Goal: Task Accomplishment & Management: Manage account settings

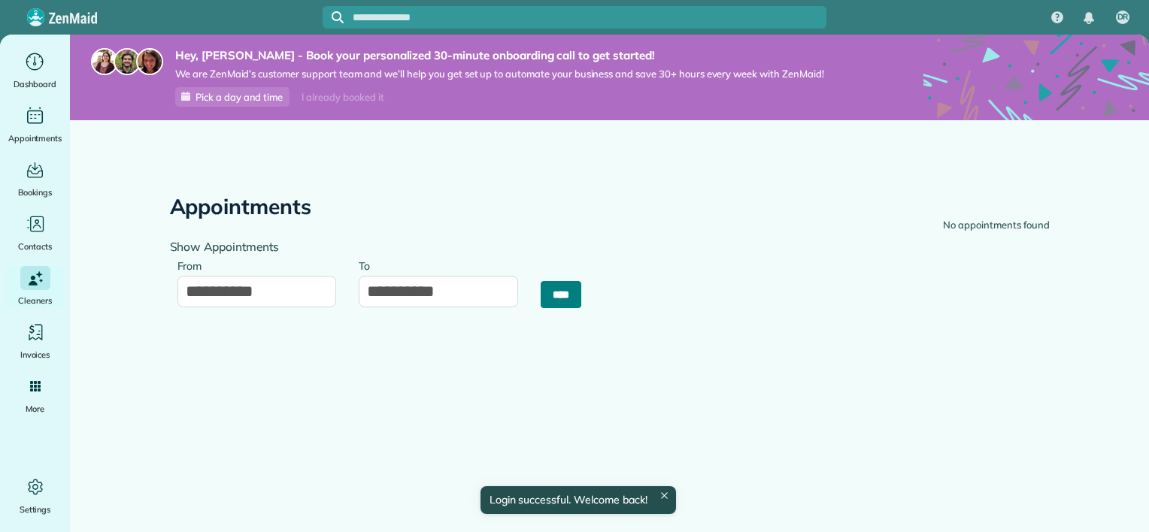
click at [549, 300] on input "****" at bounding box center [561, 294] width 41 height 27
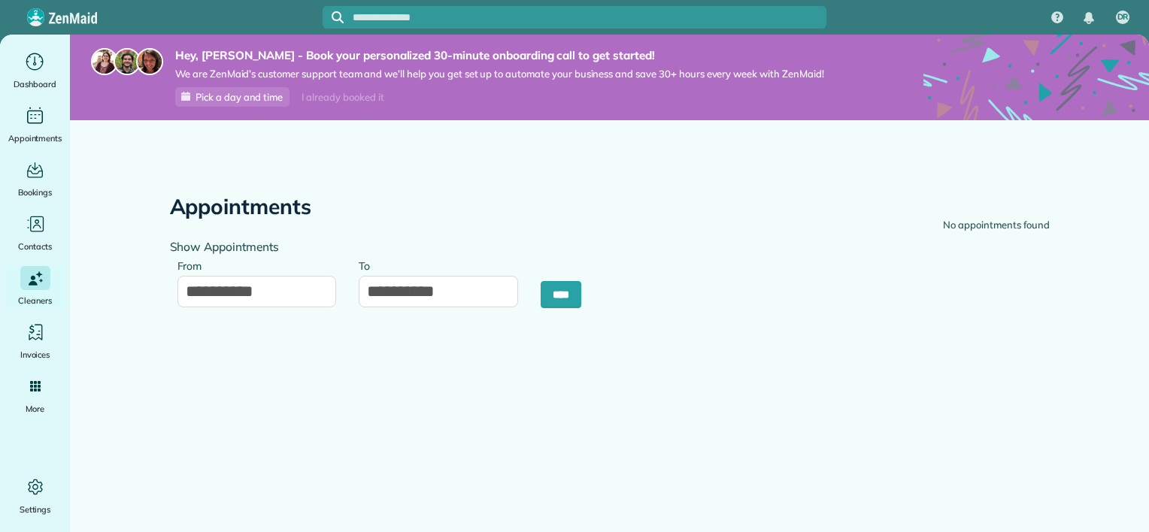
type input "**********"
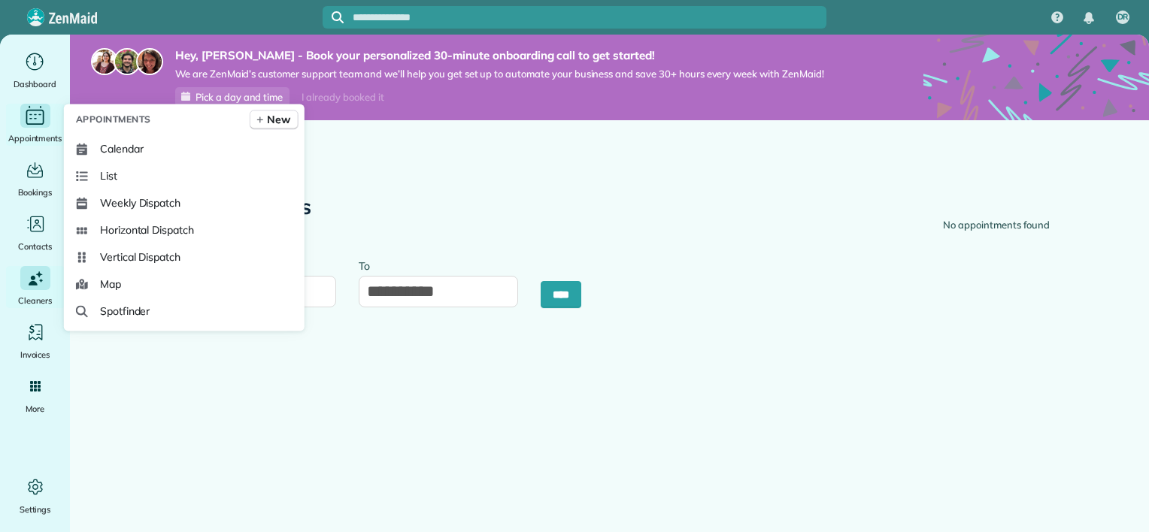
click at [29, 116] on icon "Main" at bounding box center [34, 116] width 23 height 23
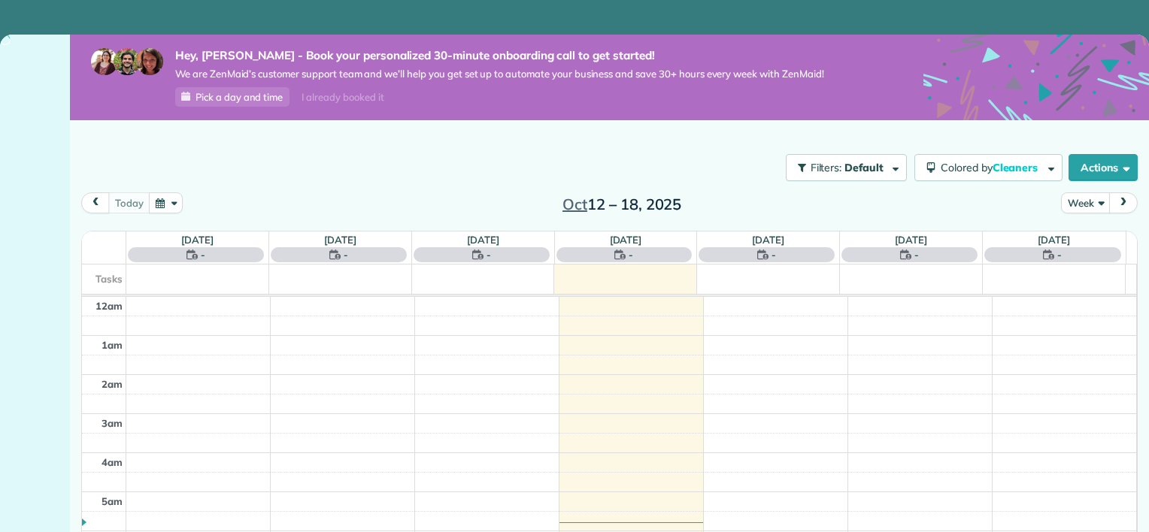
scroll to position [272, 0]
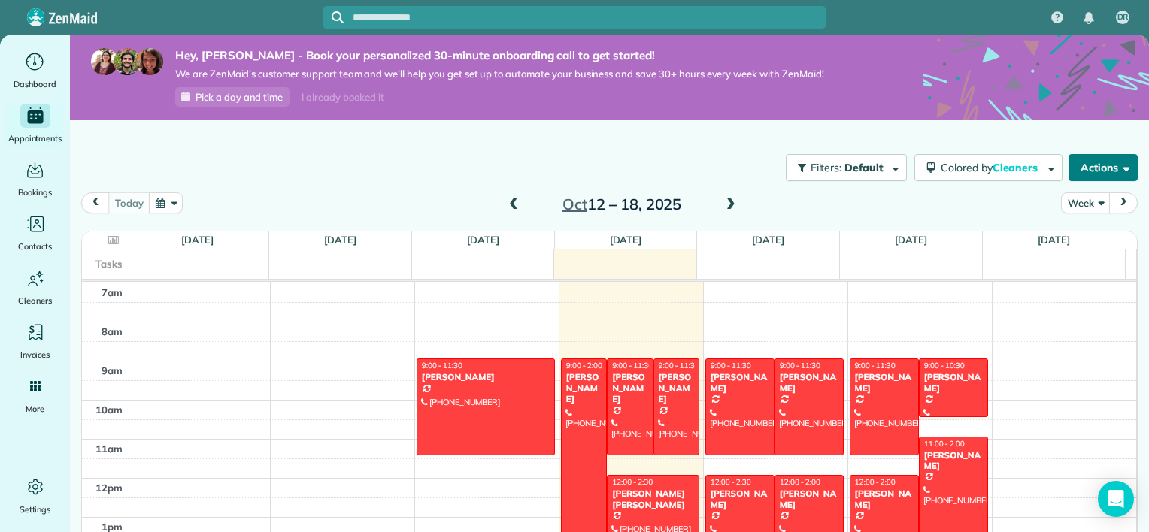
click at [1089, 174] on button "Actions" at bounding box center [1102, 167] width 69 height 27
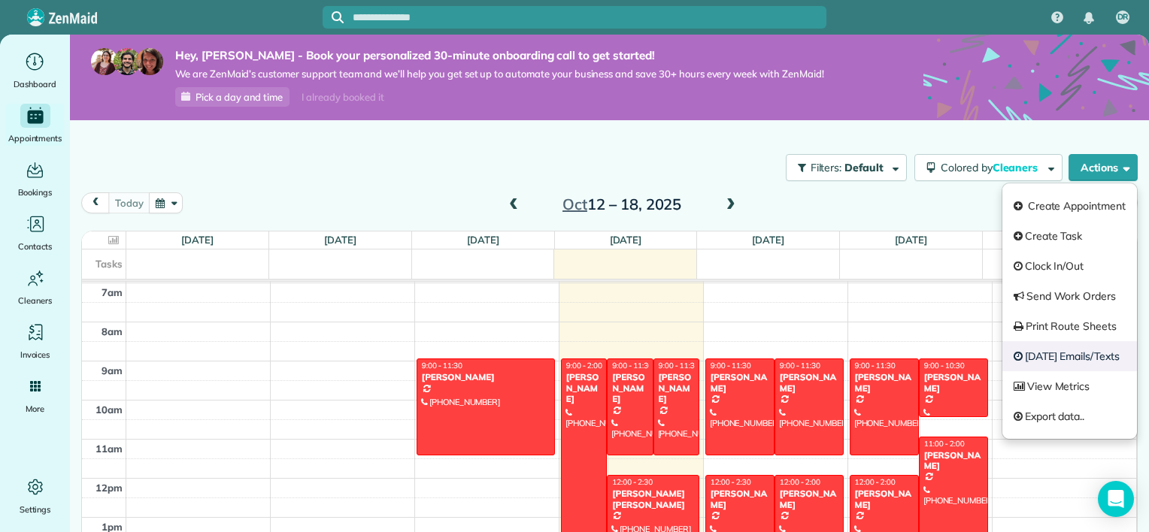
click at [1086, 361] on link "Today's Emails/Texts" at bounding box center [1069, 356] width 135 height 30
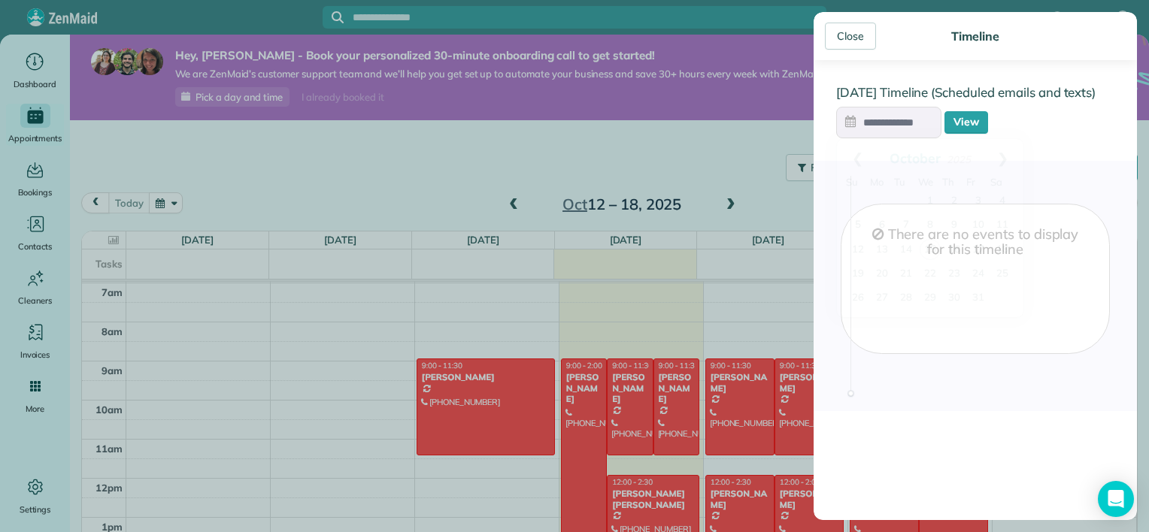
click at [924, 129] on input "text" at bounding box center [888, 123] width 105 height 32
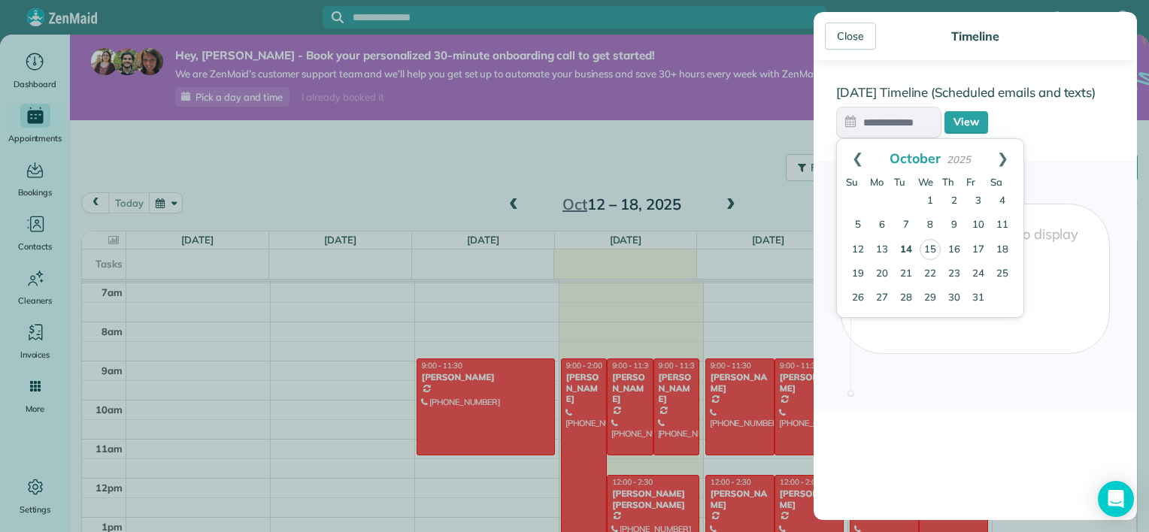
click at [911, 244] on link "14" at bounding box center [906, 250] width 24 height 24
type input "**********"
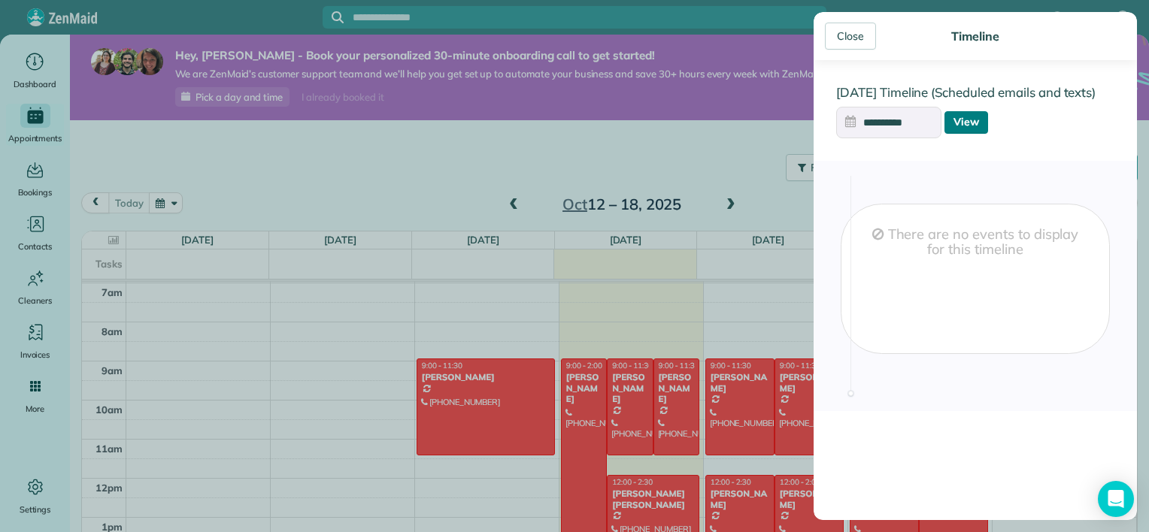
click at [959, 125] on link "View" at bounding box center [966, 122] width 44 height 23
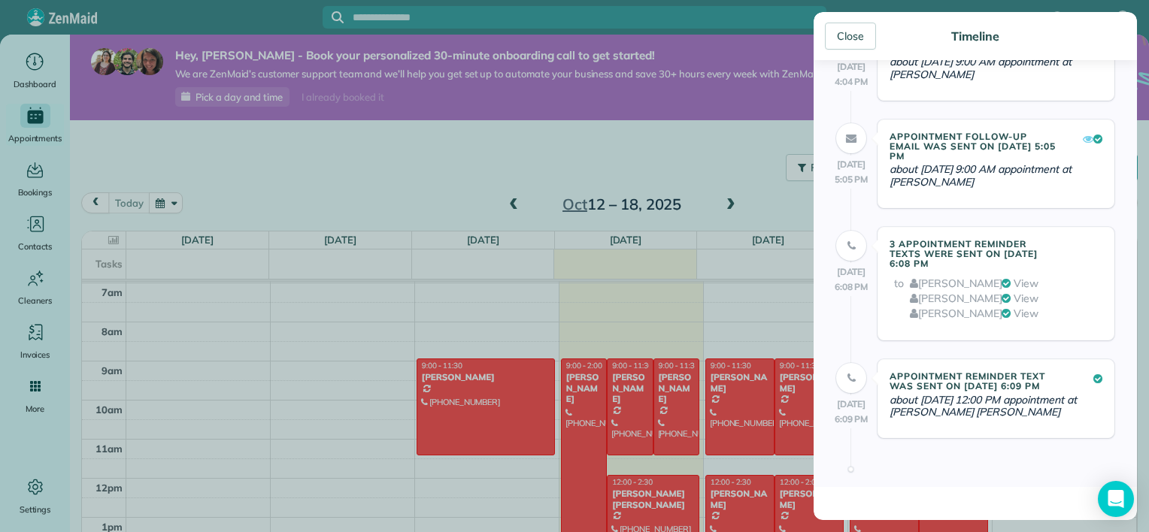
scroll to position [2331, 0]
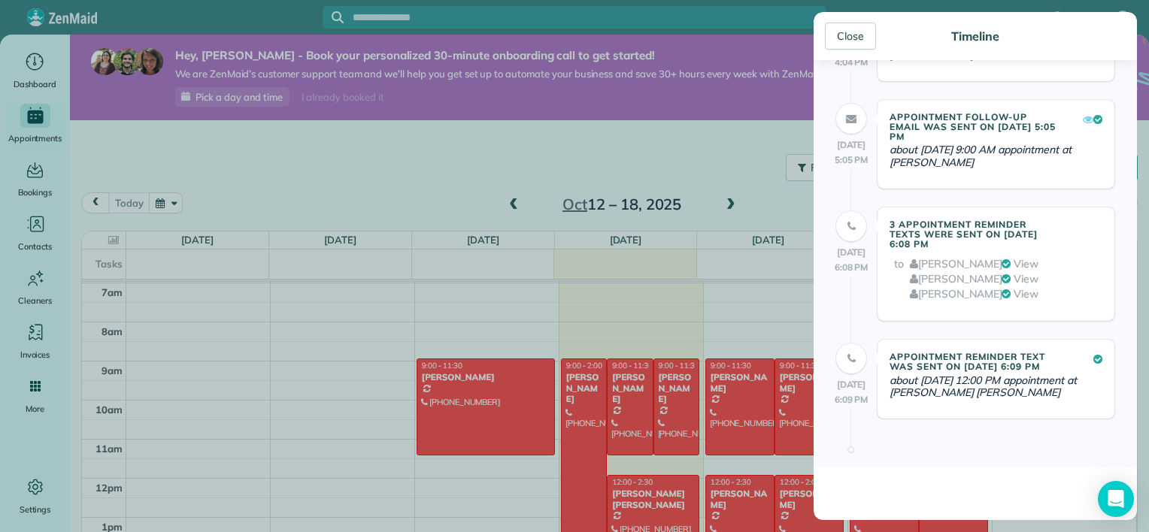
click at [1026, 266] on link "View" at bounding box center [1026, 264] width 25 height 14
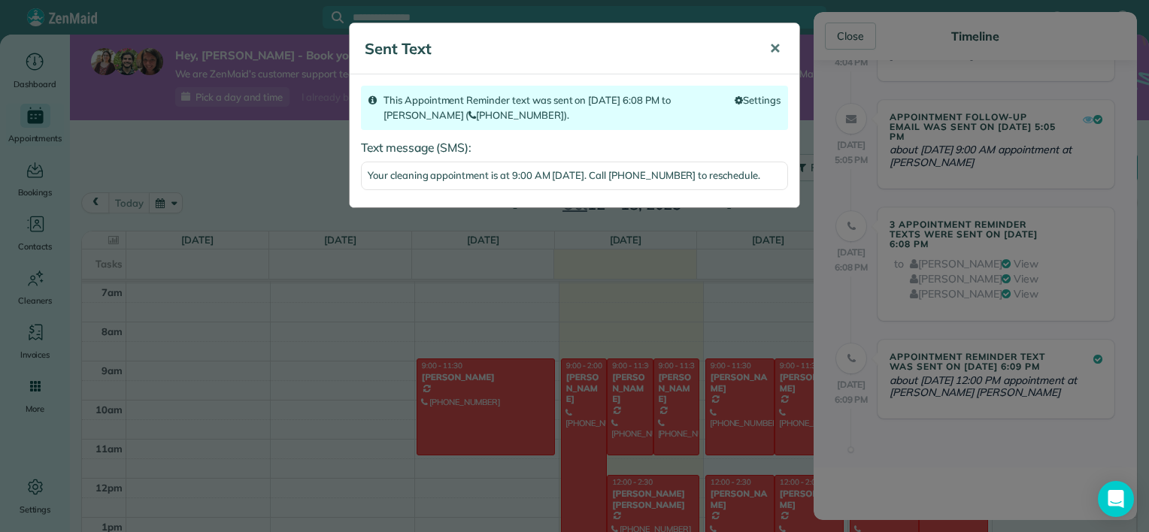
click at [776, 50] on span "✕" at bounding box center [774, 48] width 11 height 17
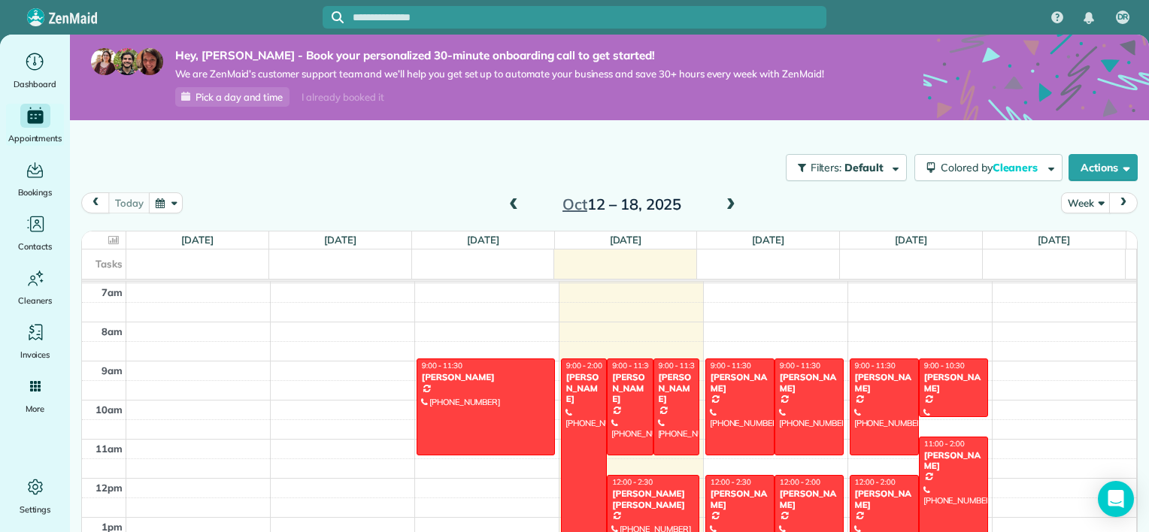
click at [38, 492] on div "Close Timeline Oct 14 Timeline (Scheduled emails and texts) View Oct 14 11:12 A…" at bounding box center [574, 266] width 1149 height 532
click at [33, 490] on icon "Main" at bounding box center [35, 487] width 23 height 23
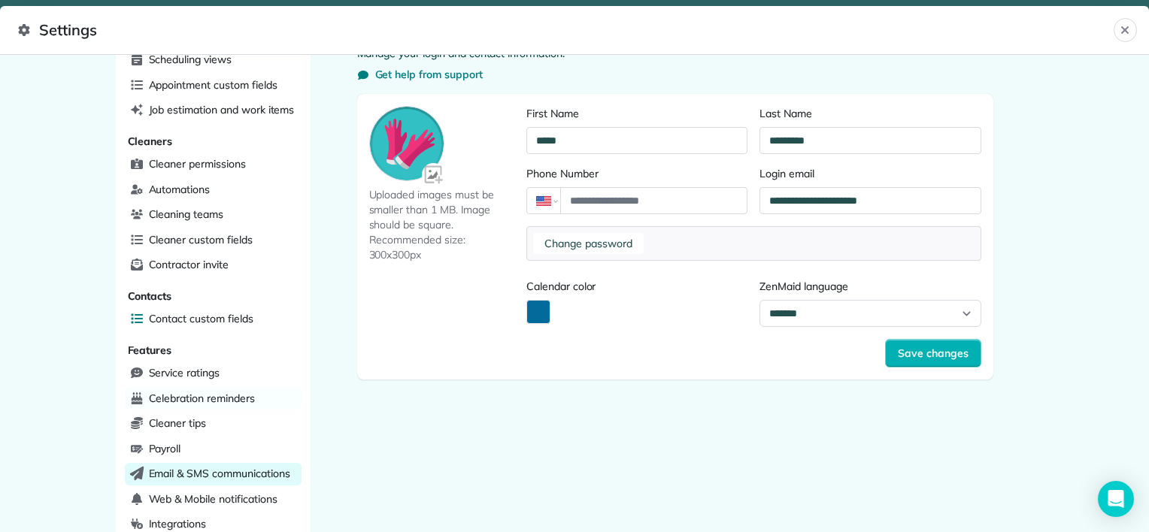
scroll to position [152, 0]
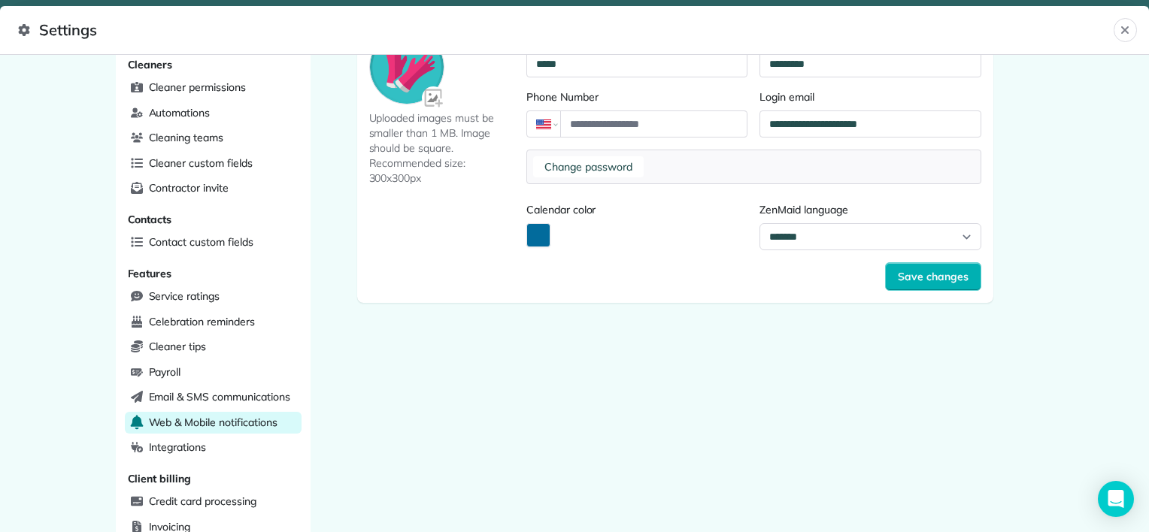
click at [229, 417] on span "Web & Mobile notifications" at bounding box center [213, 422] width 129 height 15
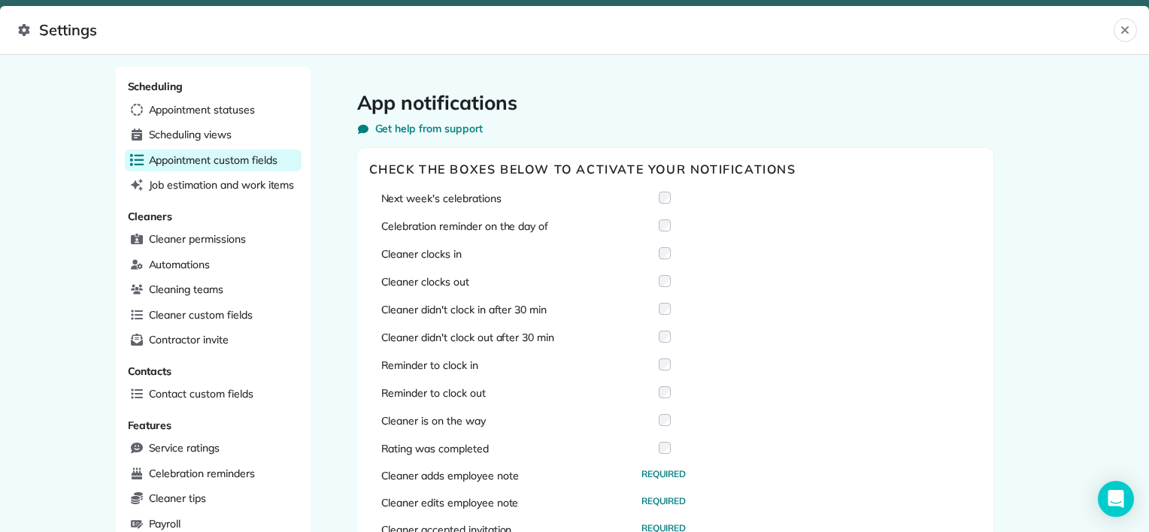
click at [166, 163] on span "Appointment custom fields" at bounding box center [213, 160] width 129 height 15
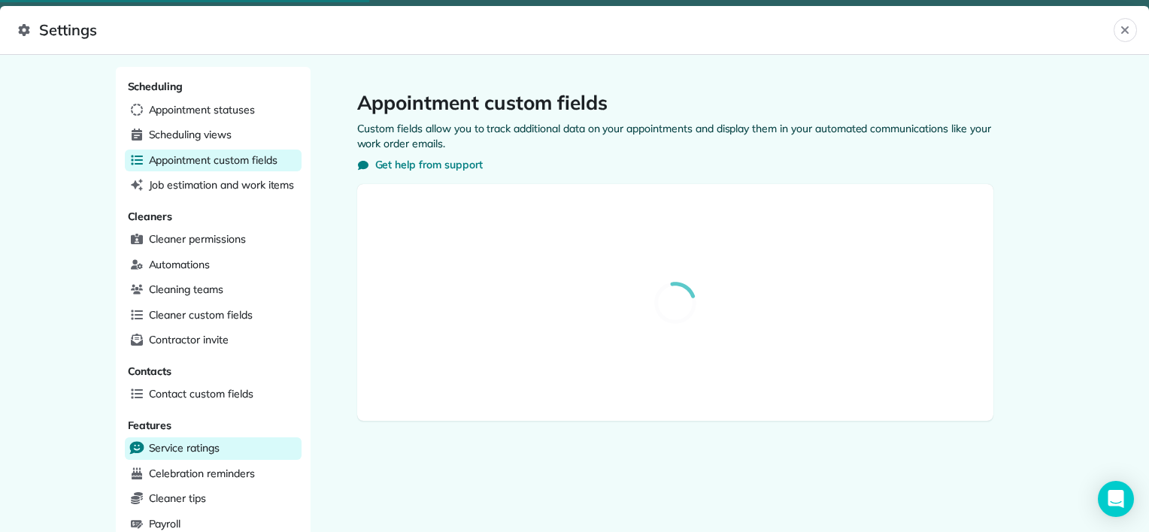
scroll to position [301, 0]
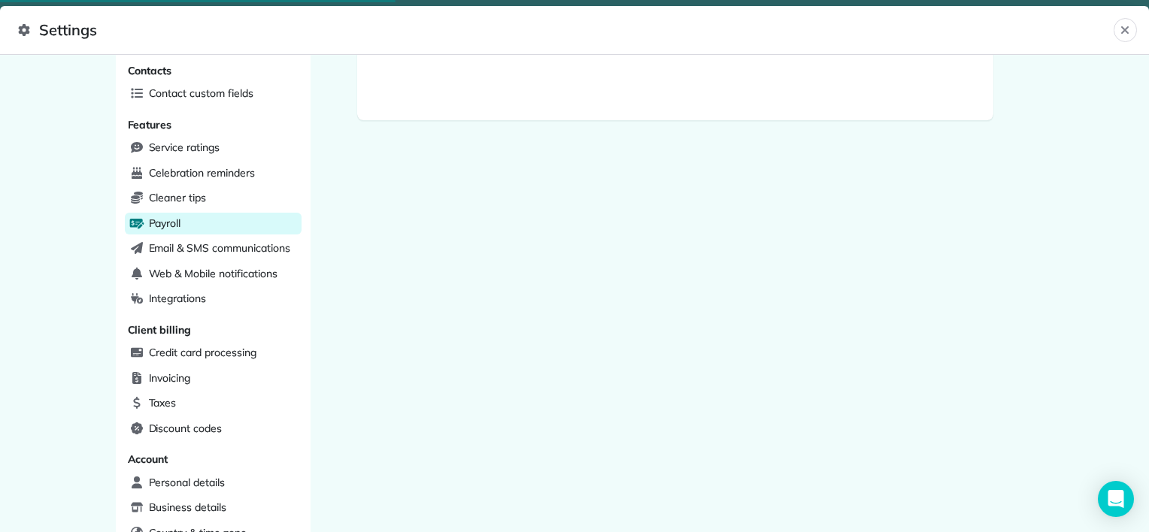
click at [205, 220] on div "Payroll" at bounding box center [213, 224] width 177 height 23
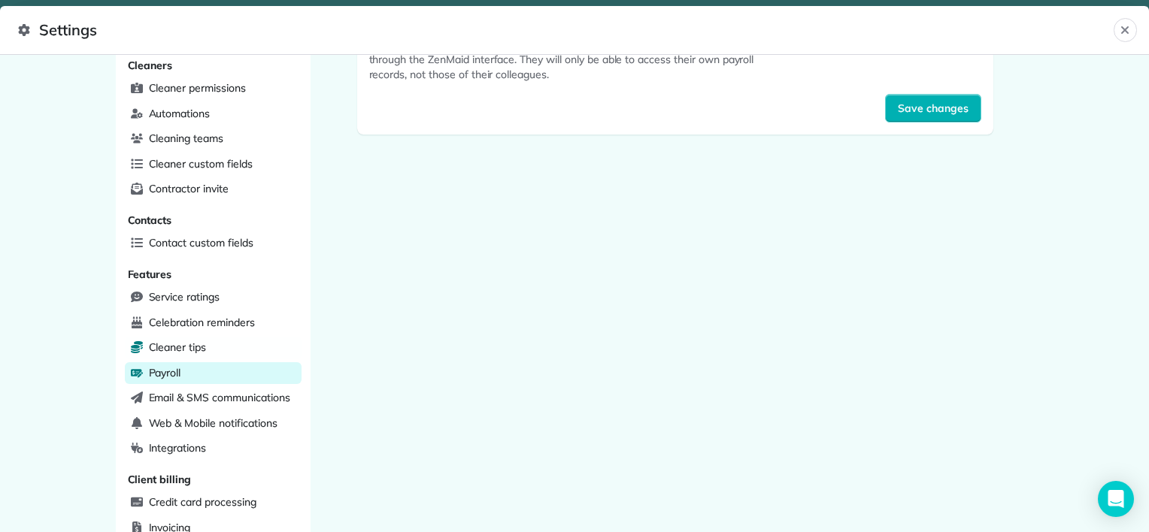
scroll to position [302, 0]
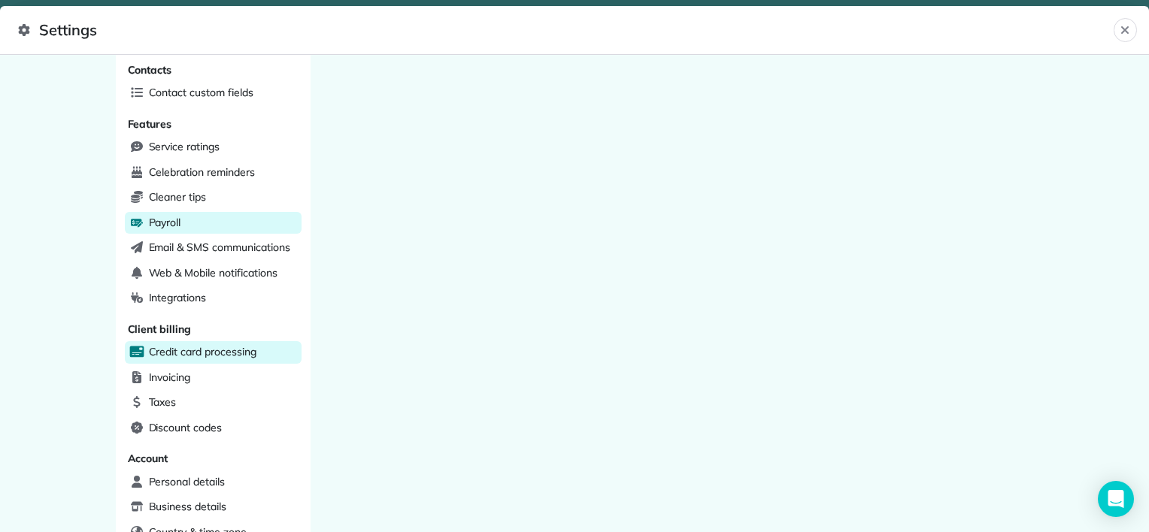
click at [266, 341] on div "Credit card processing" at bounding box center [213, 352] width 177 height 23
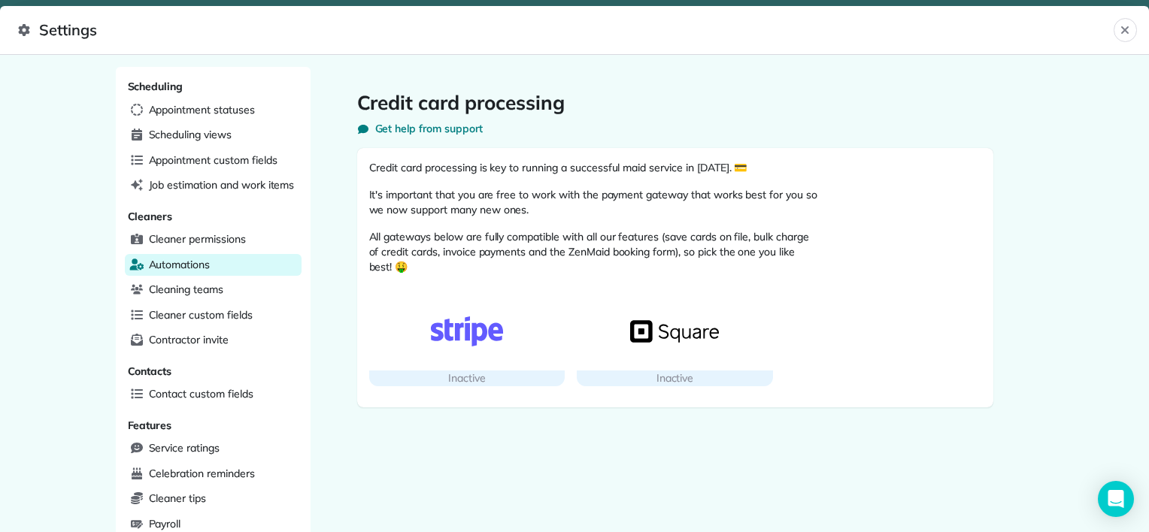
click at [208, 258] on div "Automations" at bounding box center [213, 265] width 177 height 23
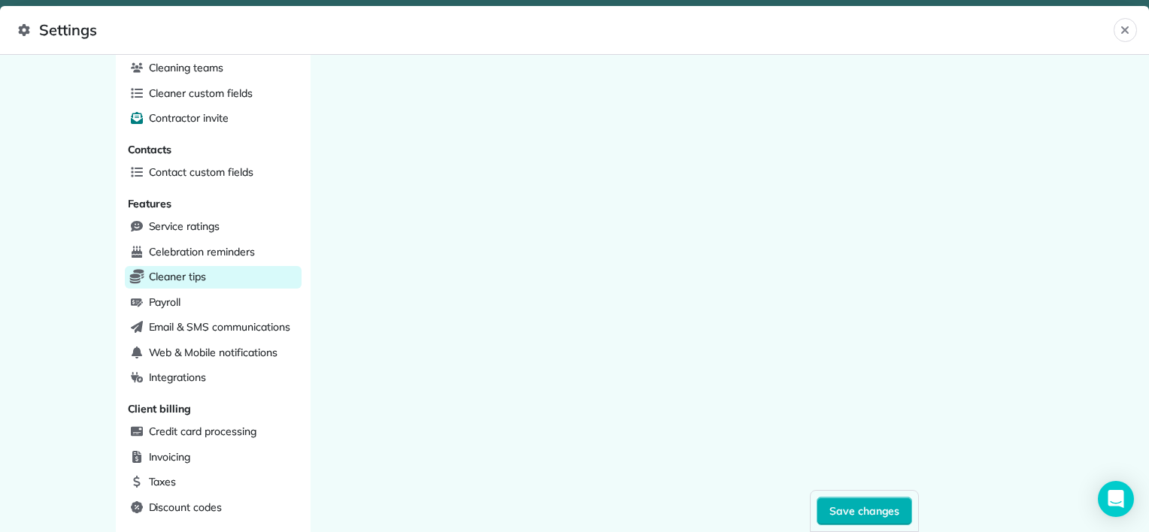
scroll to position [226, 0]
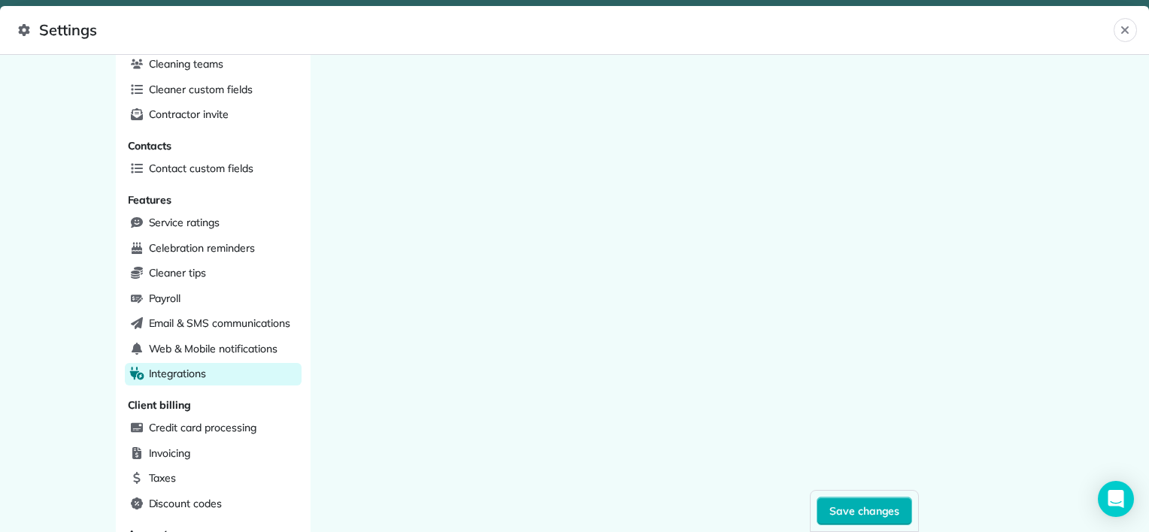
click at [212, 364] on div "Integrations" at bounding box center [213, 374] width 177 height 23
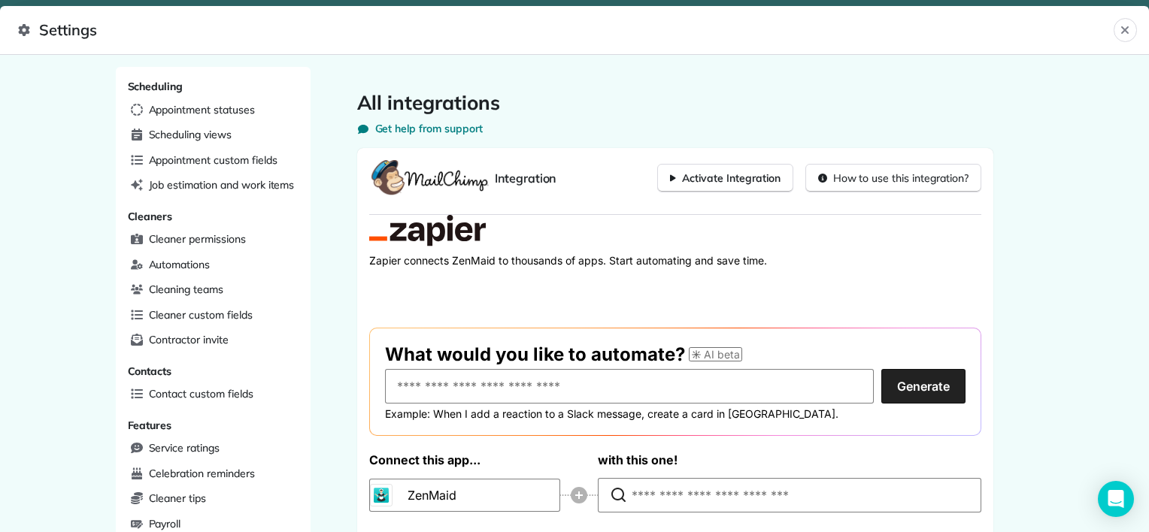
scroll to position [451, 0]
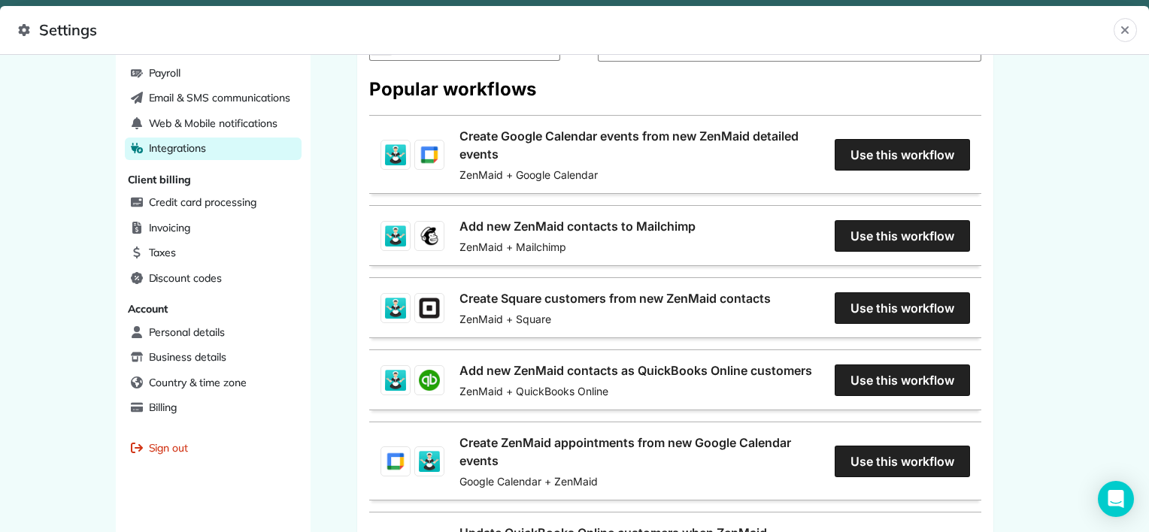
click at [765, 369] on link "Add new ZenMaid contacts as QuickBooks Online customers" at bounding box center [635, 371] width 353 height 18
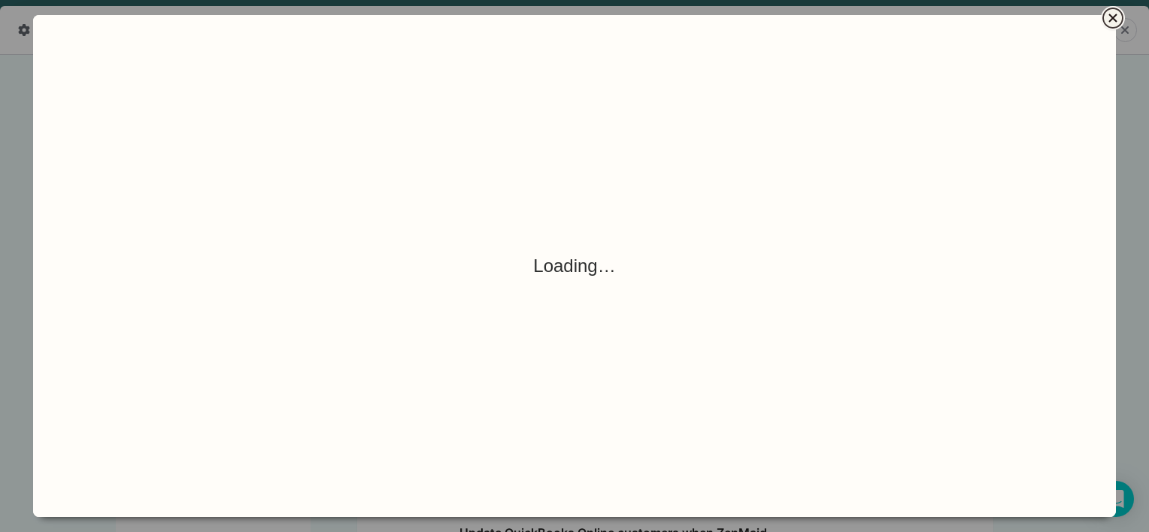
click at [1116, 21] on icon "Close" at bounding box center [1112, 18] width 8 height 8
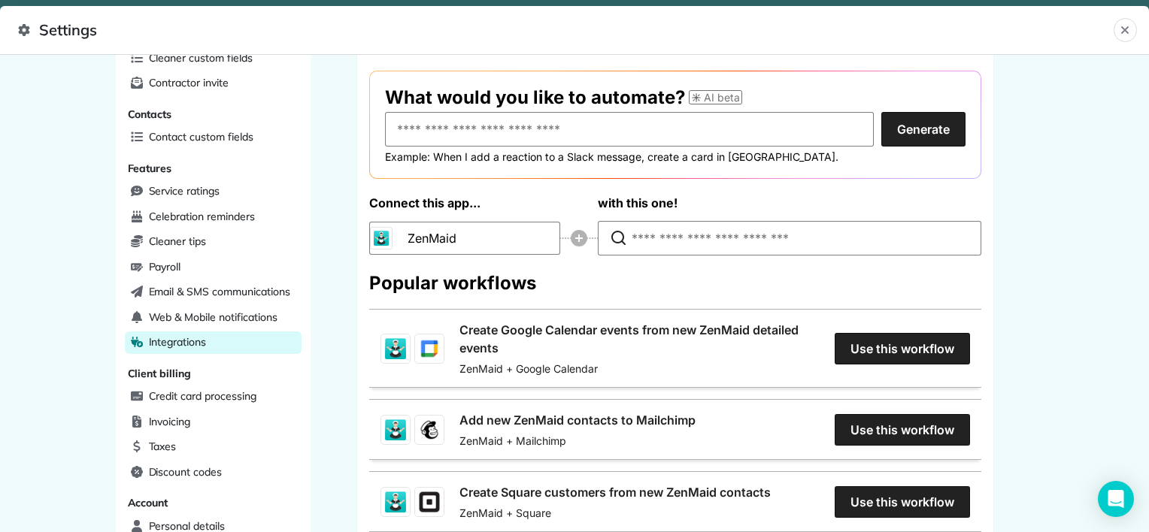
scroll to position [180, 0]
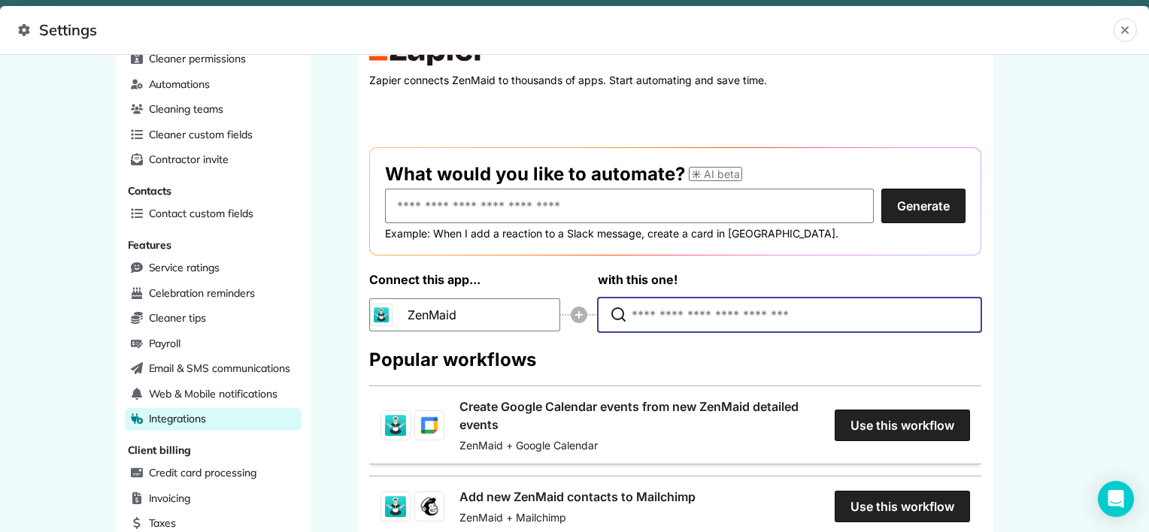
click at [700, 317] on input "Type to search for an app to connect" at bounding box center [793, 314] width 323 height 33
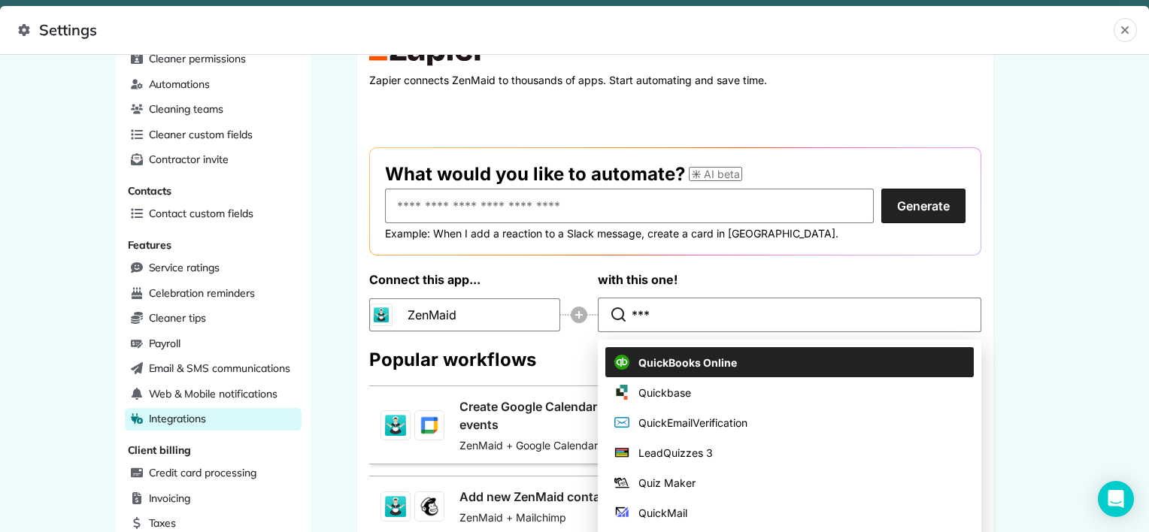
click at [727, 355] on span "QuickBooks Online" at bounding box center [687, 363] width 98 height 16
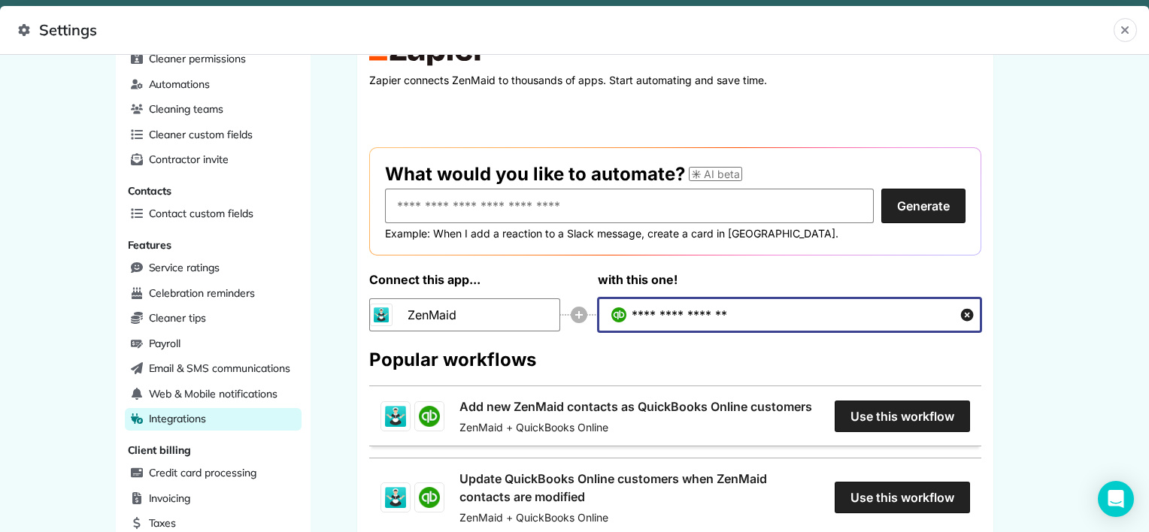
click at [786, 310] on input "**********" at bounding box center [782, 314] width 300 height 33
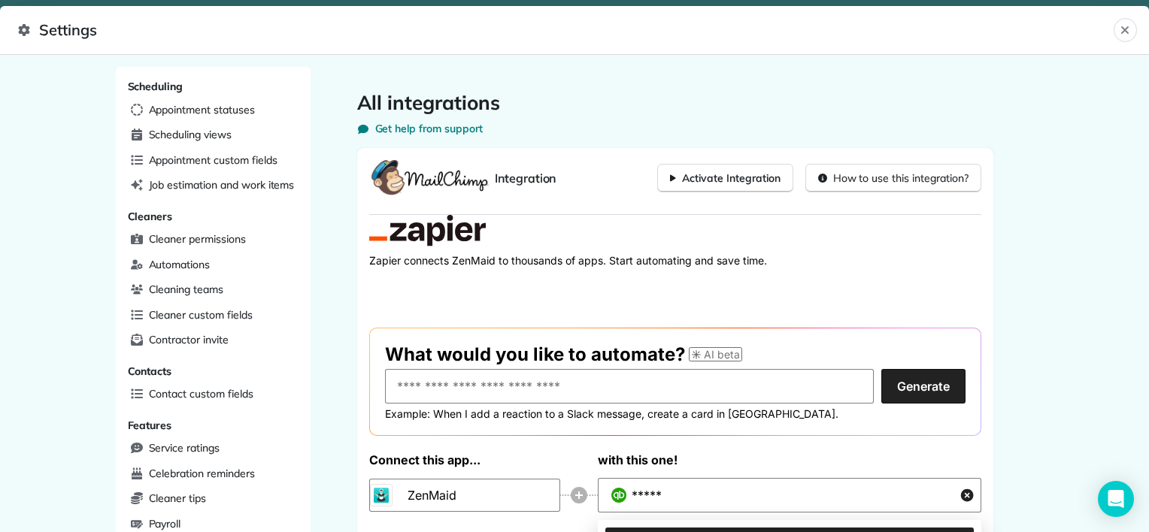
click at [1059, 238] on div "Scheduling Appointment statuses Scheduling views Appointment custom fields Job …" at bounding box center [574, 293] width 1149 height 477
type input "**********"
click at [1126, 32] on icon "Close" at bounding box center [1125, 30] width 8 height 8
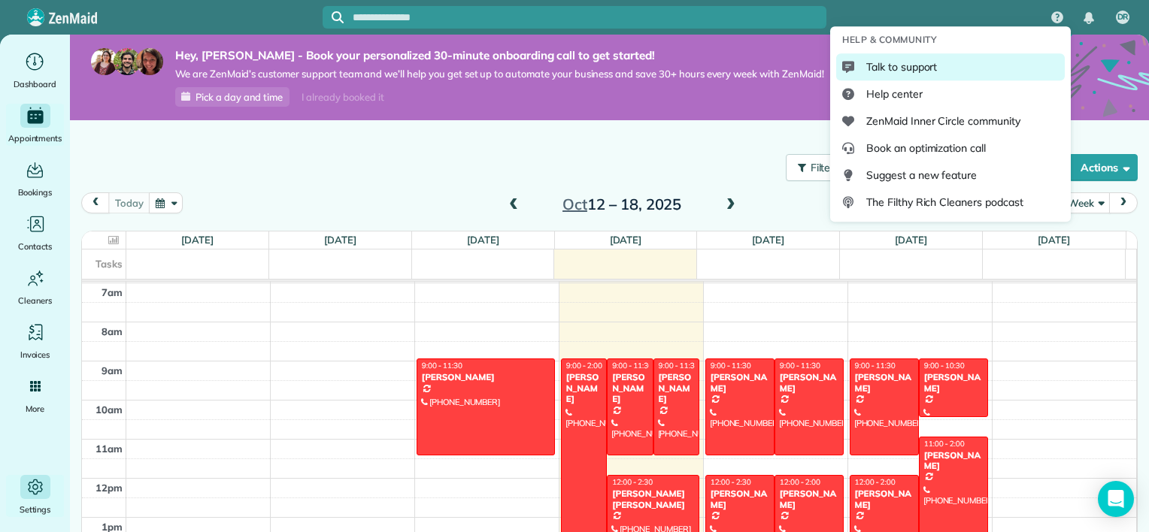
click at [1018, 72] on div "Talk to support" at bounding box center [950, 66] width 229 height 27
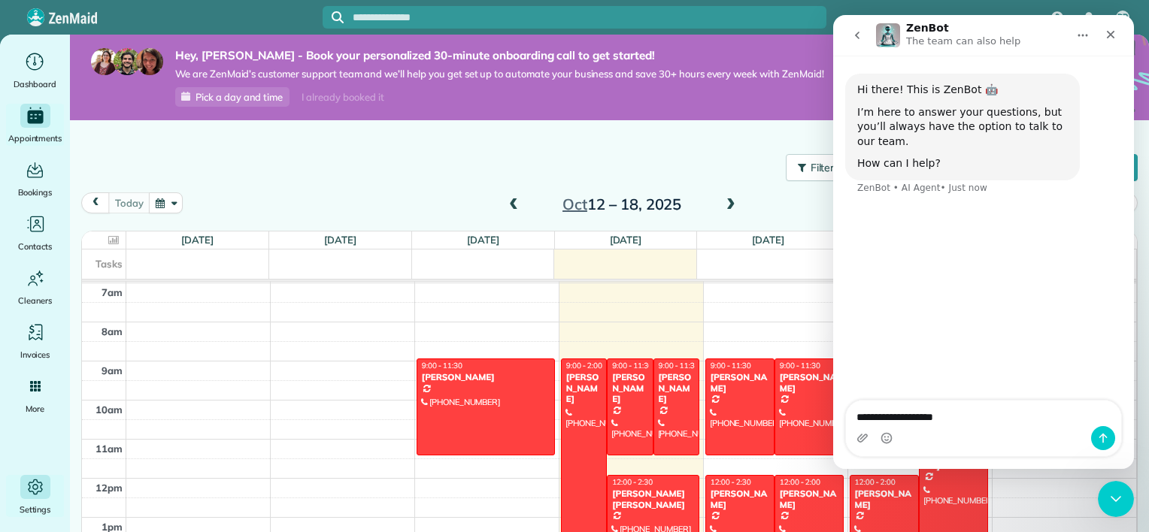
type textarea "**********"
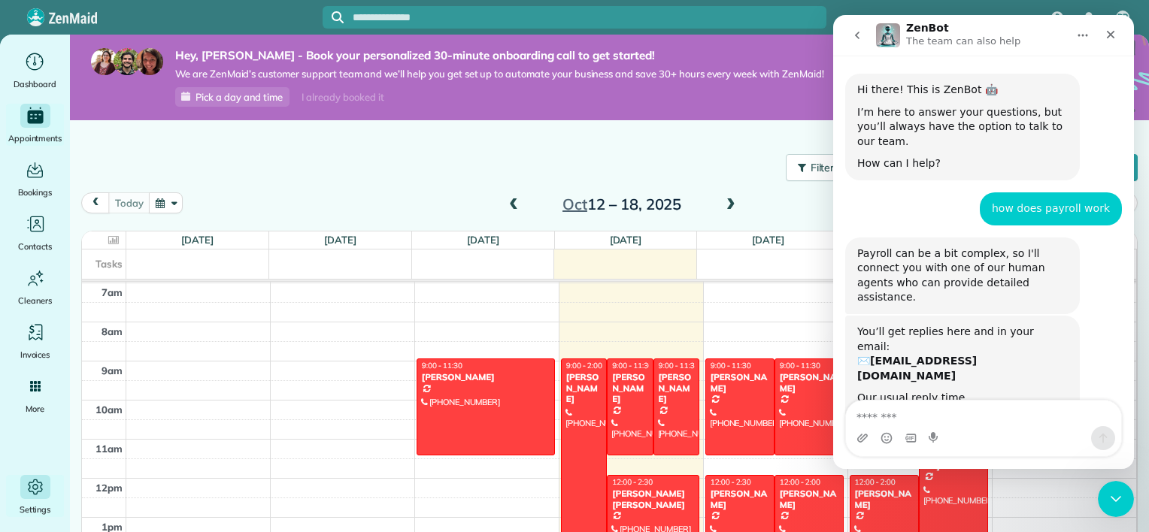
scroll to position [1, 0]
click at [1117, 35] on div "Close" at bounding box center [1110, 34] width 27 height 27
